Goal: Task Accomplishment & Management: Use online tool/utility

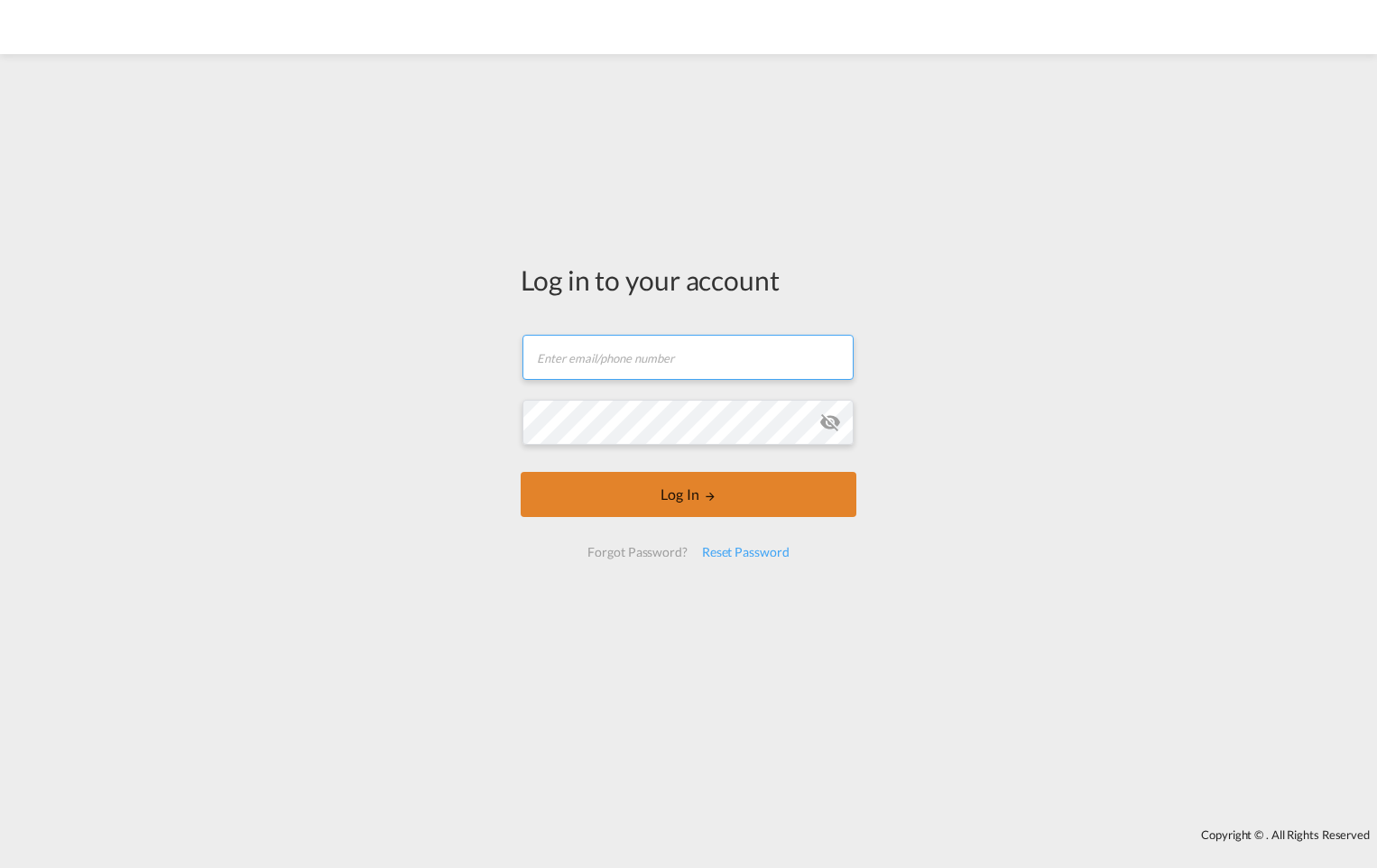
type input "[EMAIL_ADDRESS][PERSON_NAME][DOMAIN_NAME]"
click at [699, 490] on button "Log In" at bounding box center [688, 494] width 336 height 45
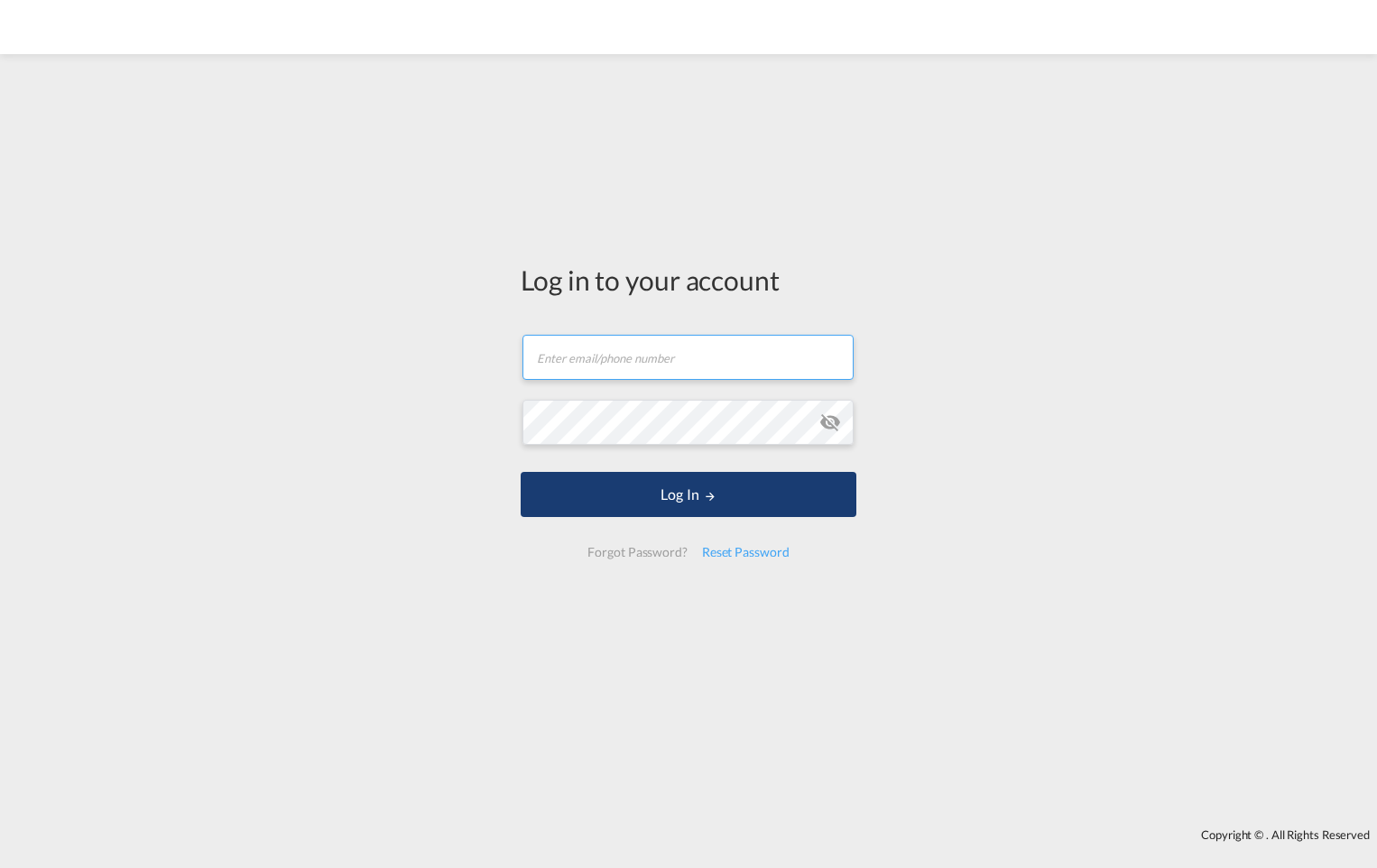
type input "[EMAIL_ADDRESS][PERSON_NAME][DOMAIN_NAME]"
click at [704, 500] on md-icon "LOGIN" at bounding box center [710, 496] width 13 height 13
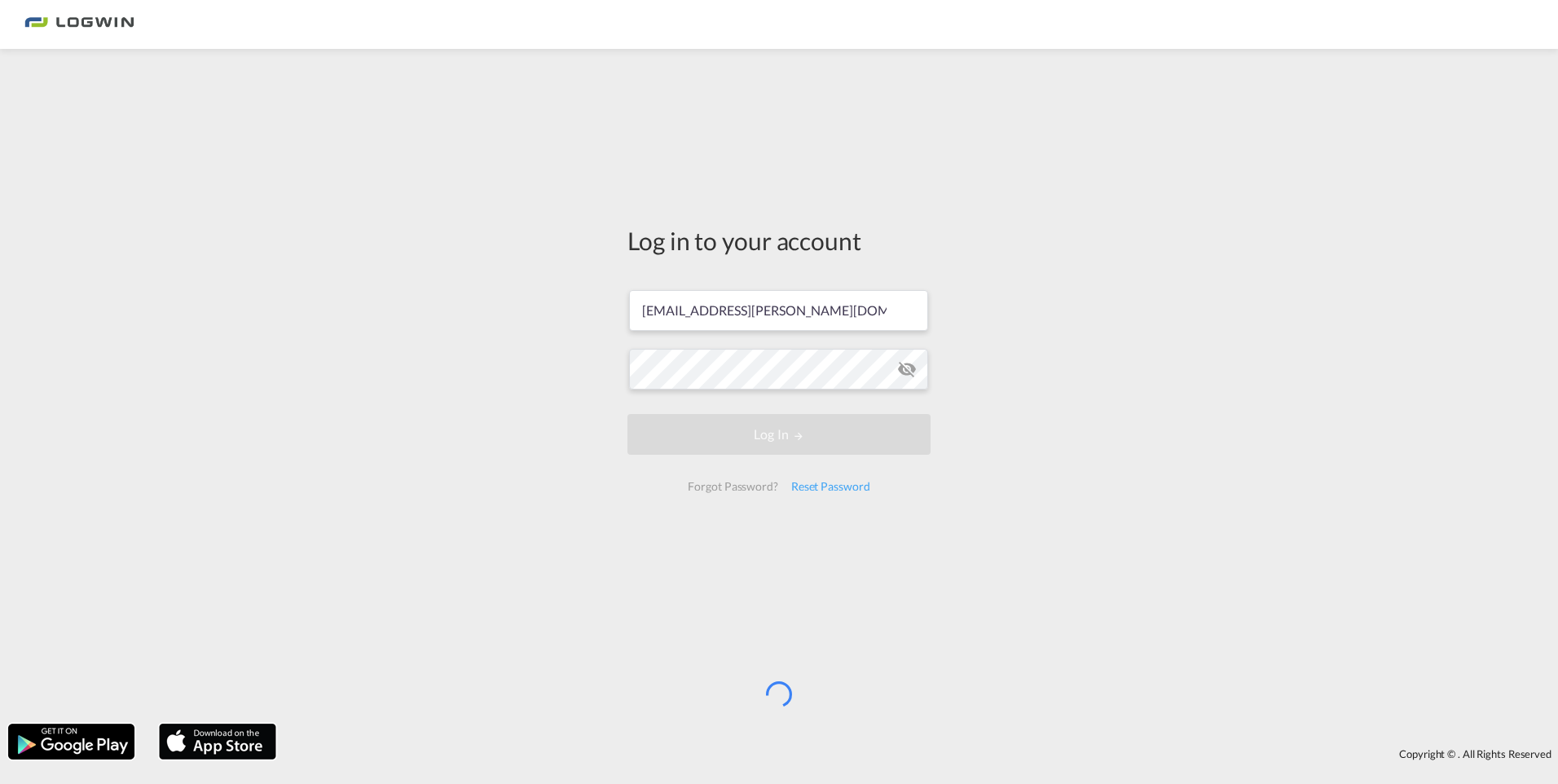
click at [629, 511] on div "Log in to your account [EMAIL_ADDRESS][PERSON_NAME][DOMAIN_NAME] Log In Forgot …" at bounding box center [778, 364] width 327 height 616
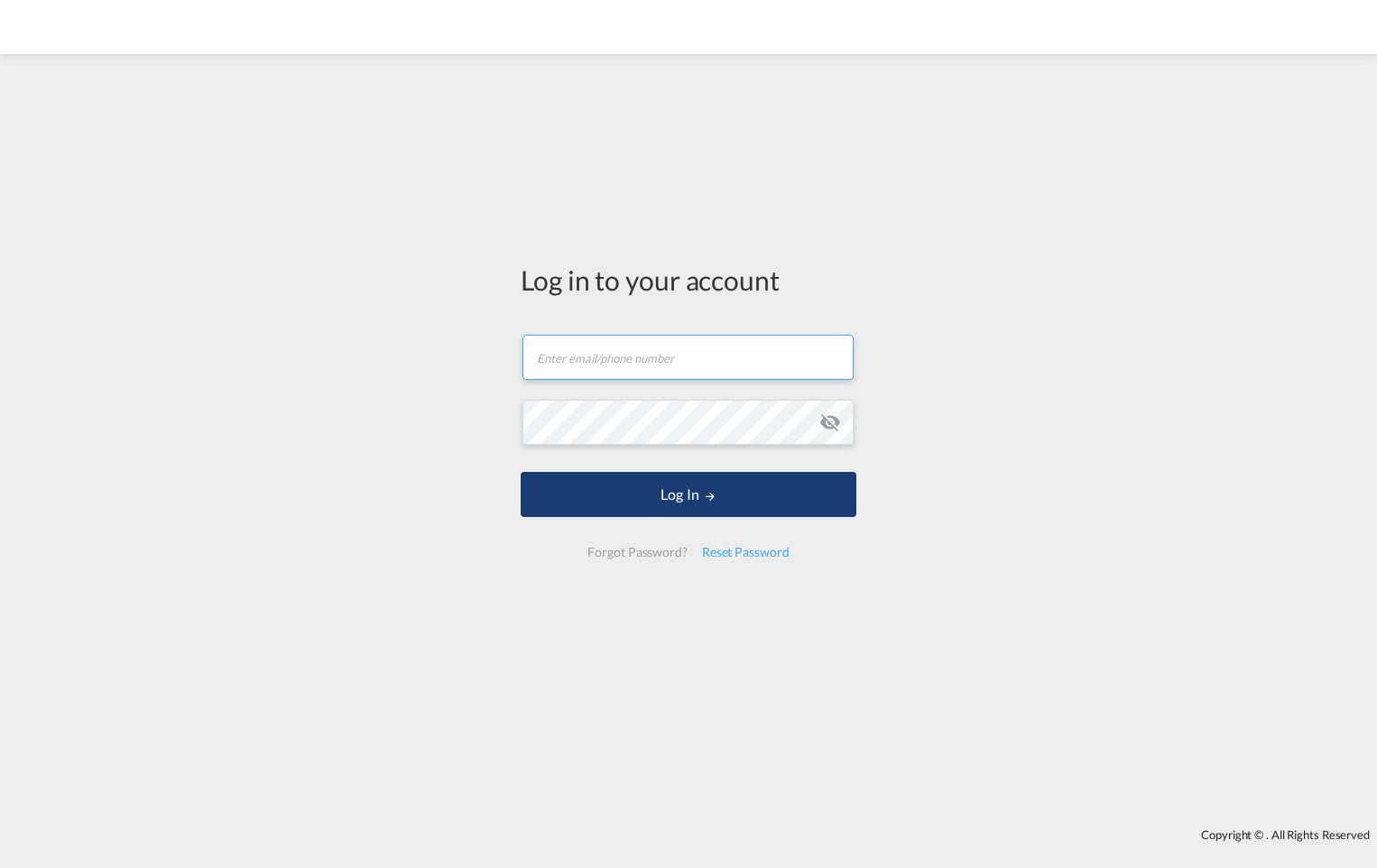
type input "[EMAIL_ADDRESS][PERSON_NAME][DOMAIN_NAME]"
click at [671, 495] on button "Log In" at bounding box center [688, 494] width 336 height 45
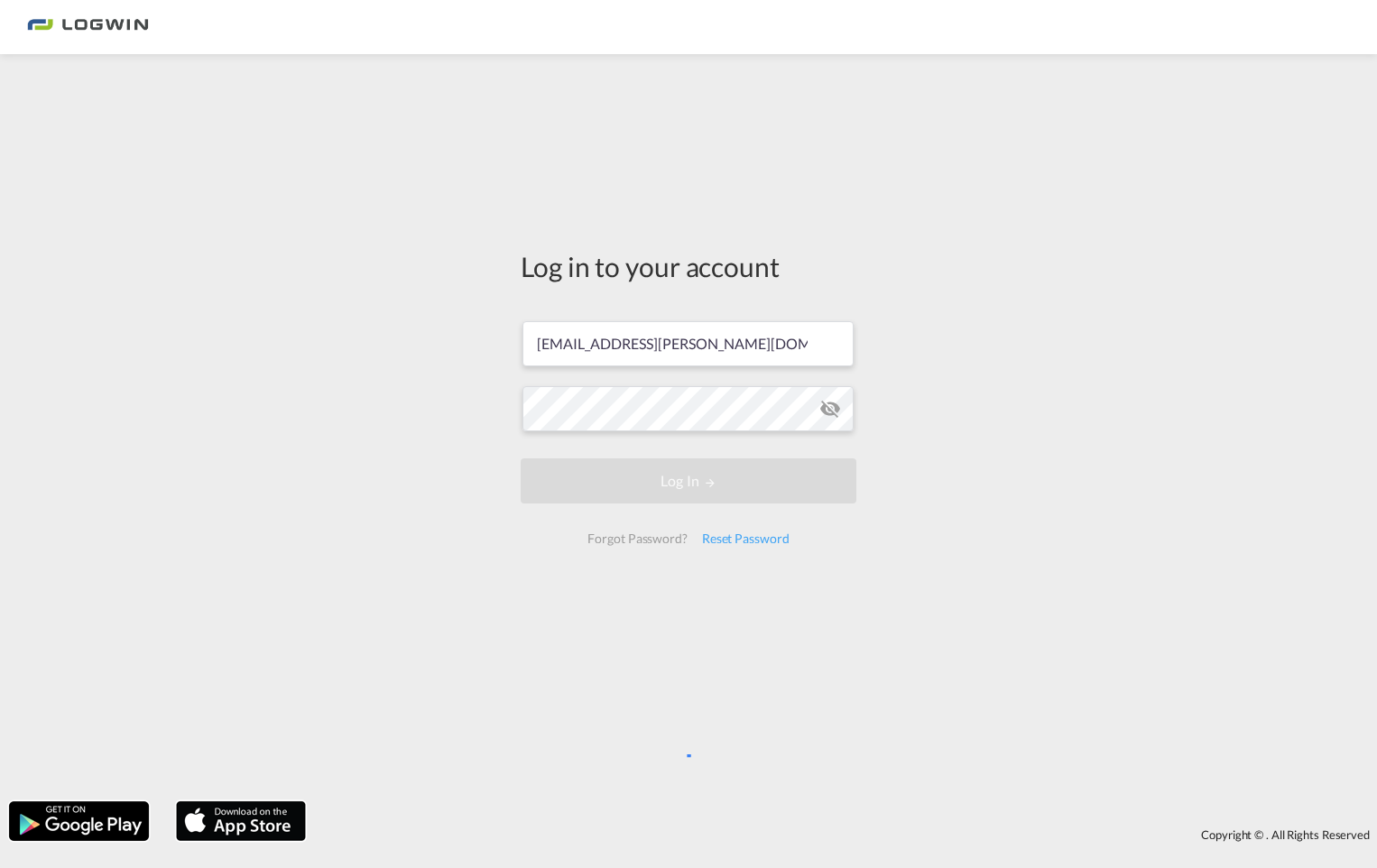
click at [1004, 279] on div "Log in to your account [EMAIL_ADDRESS][PERSON_NAME][DOMAIN_NAME] Log In Forgot …" at bounding box center [688, 427] width 1377 height 729
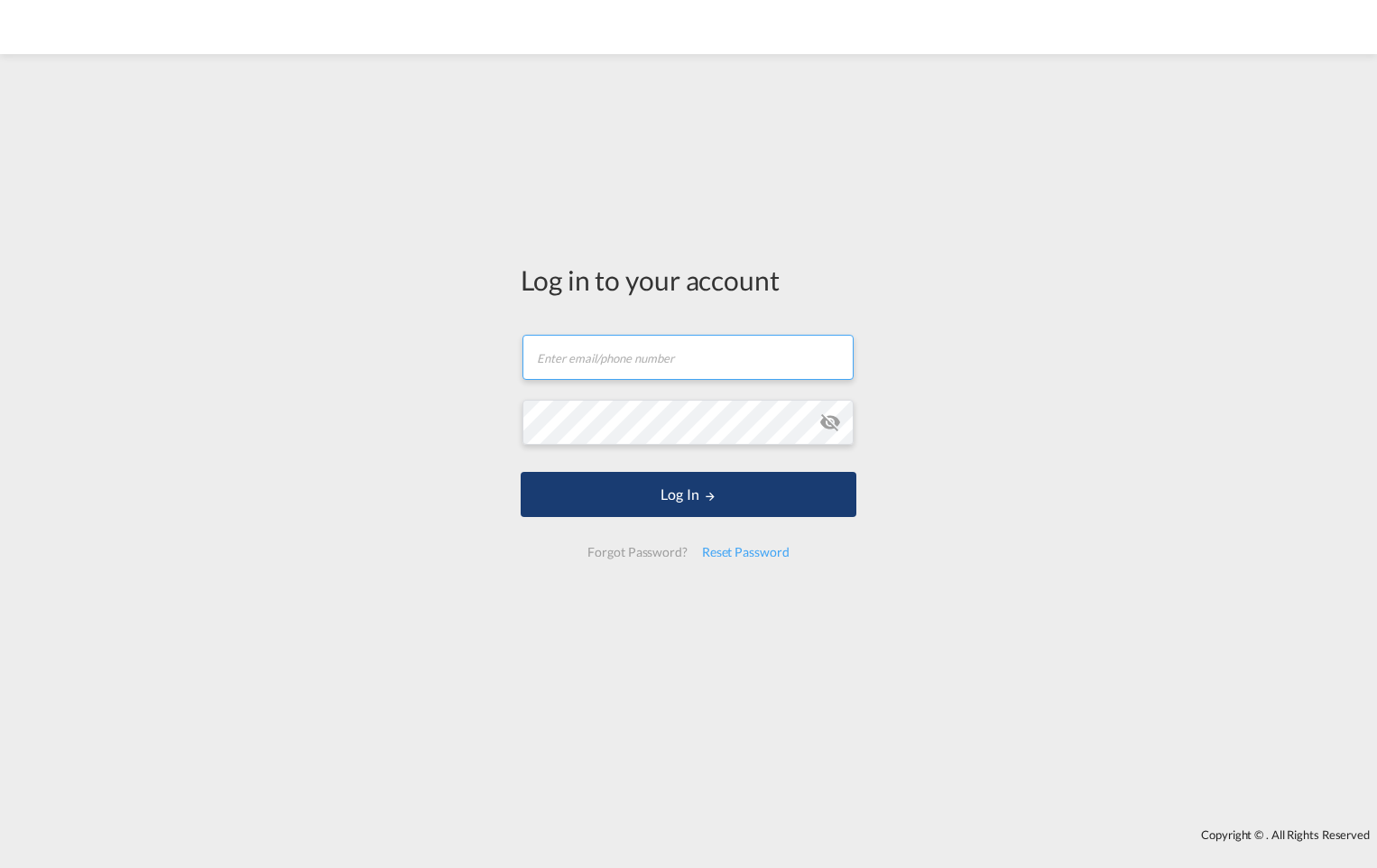
type input "[EMAIL_ADDRESS][PERSON_NAME][DOMAIN_NAME]"
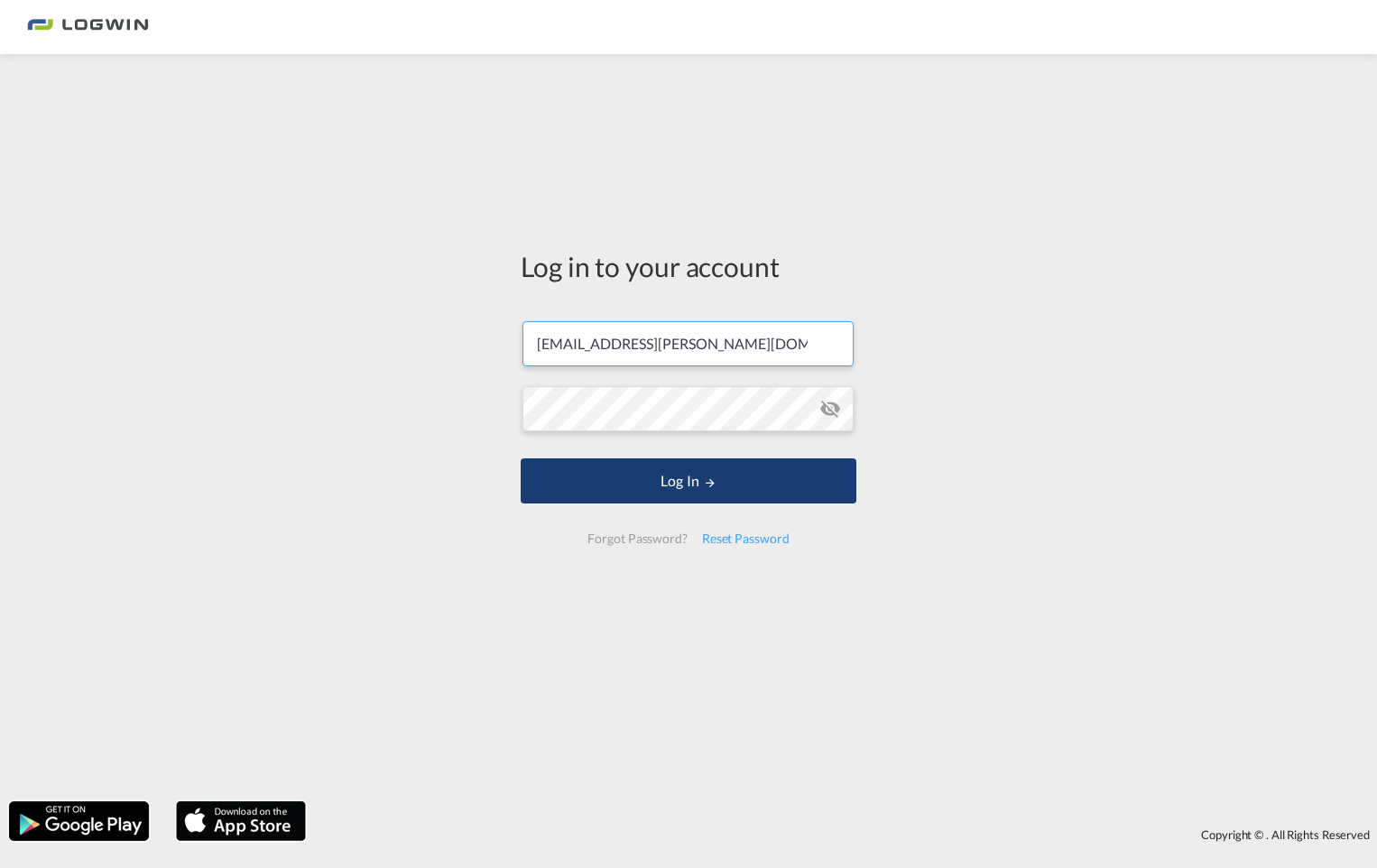
click at [691, 498] on button "Log In" at bounding box center [688, 481] width 336 height 45
